Goal: Task Accomplishment & Management: Manage account settings

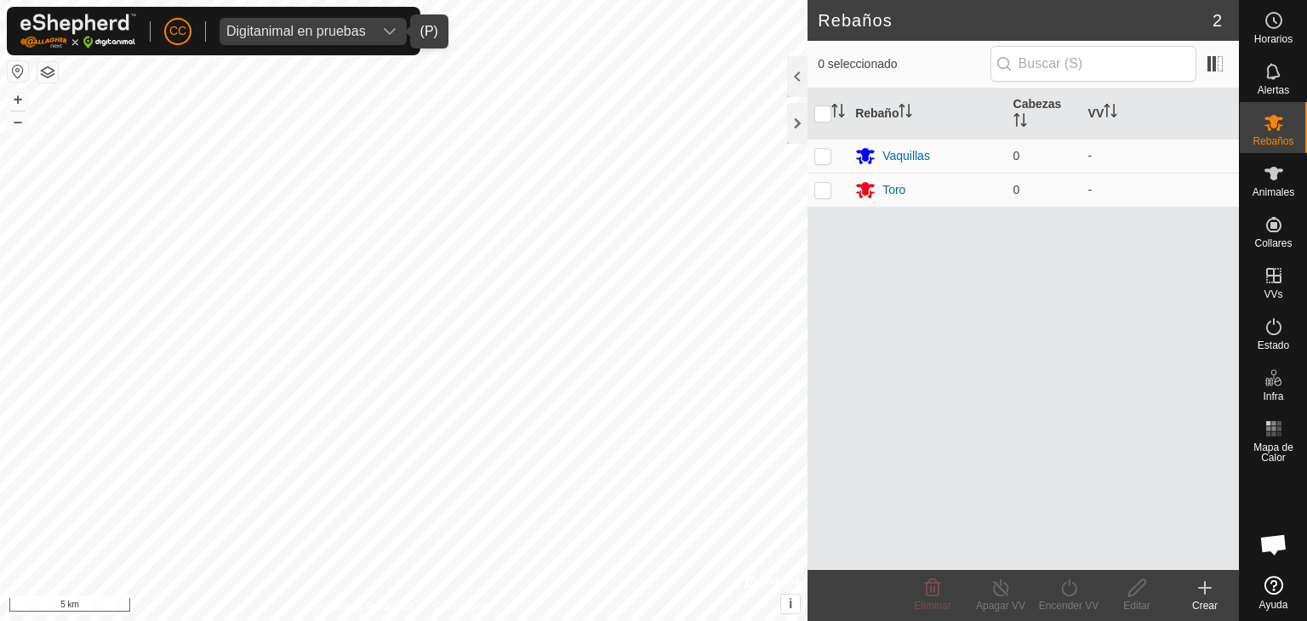
click at [283, 33] on div "Digitanimal en pruebas" at bounding box center [296, 32] width 140 height 14
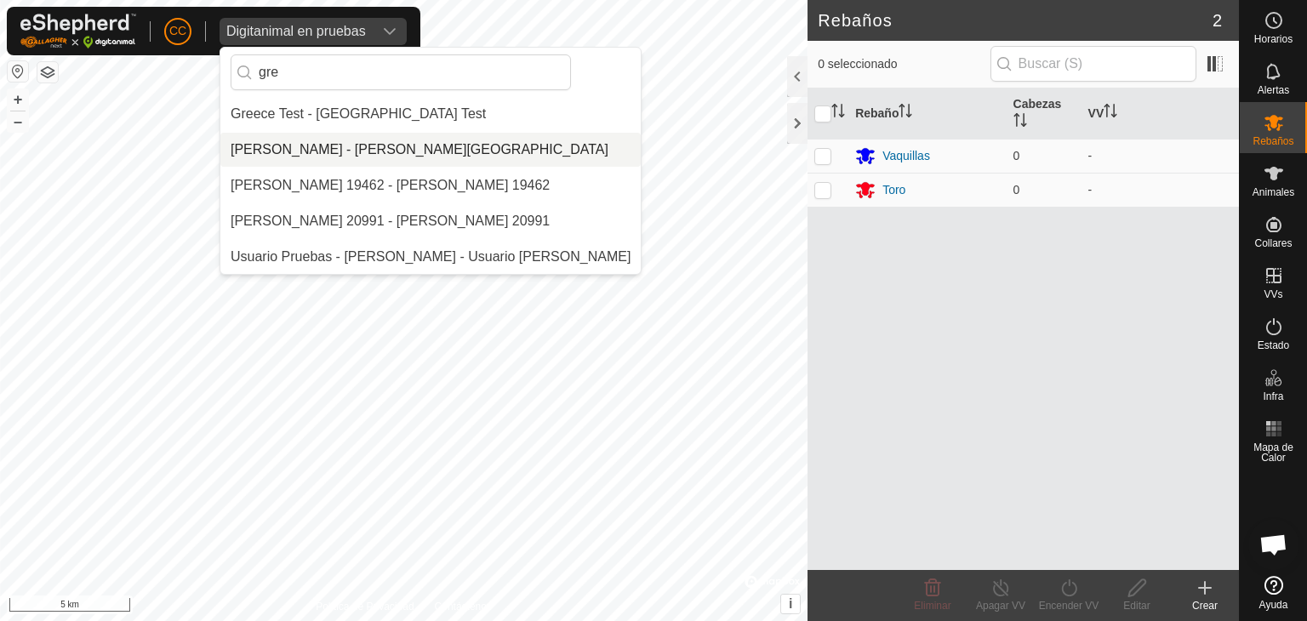
type input "gre"
click at [361, 142] on li "[PERSON_NAME] - [PERSON_NAME][GEOGRAPHIC_DATA]" at bounding box center [430, 150] width 420 height 34
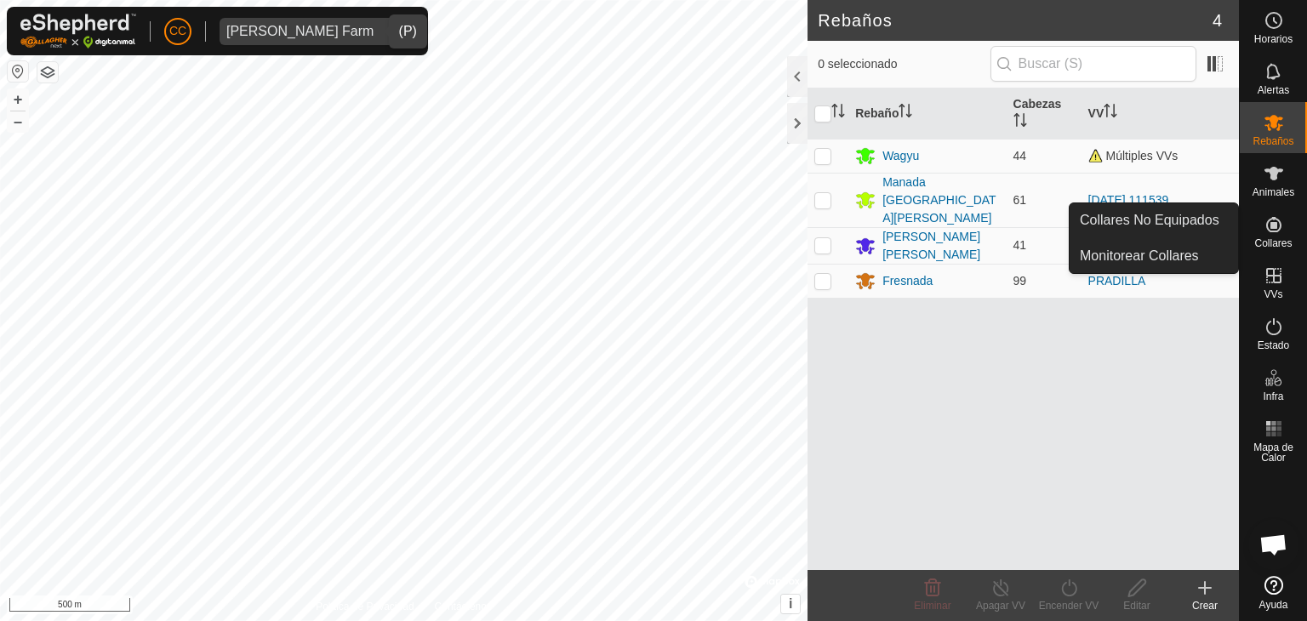
click at [1219, 222] on link "Collares No Equipados" at bounding box center [1154, 220] width 169 height 34
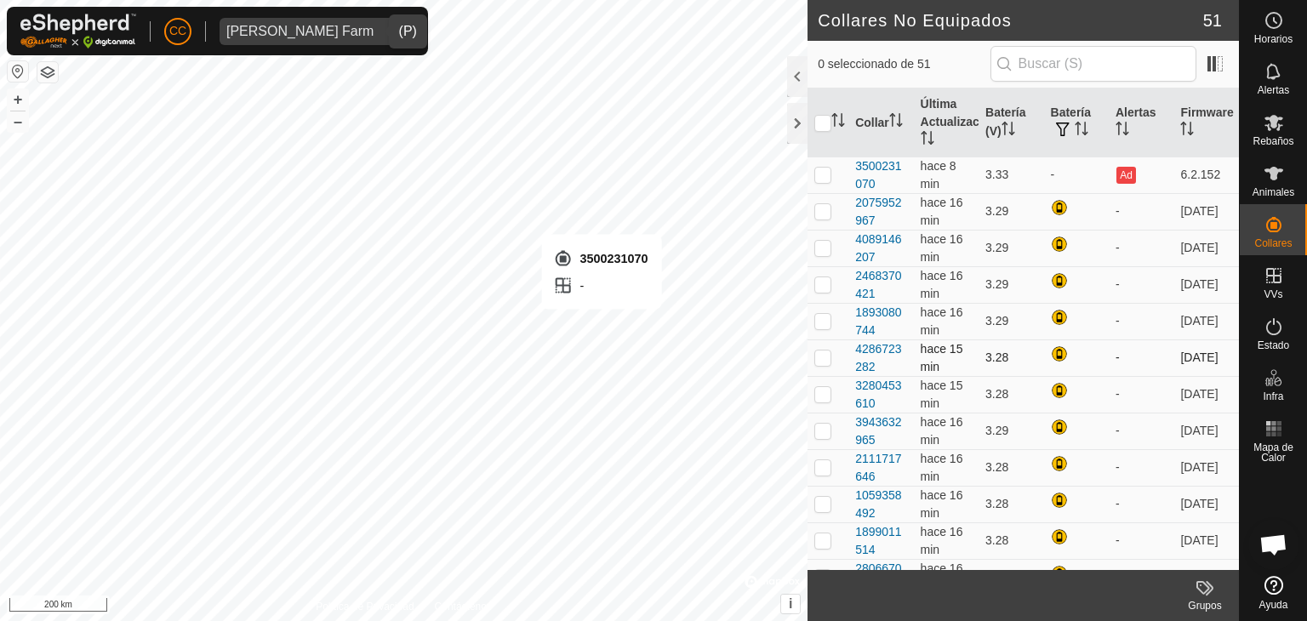
checkbox input "true"
